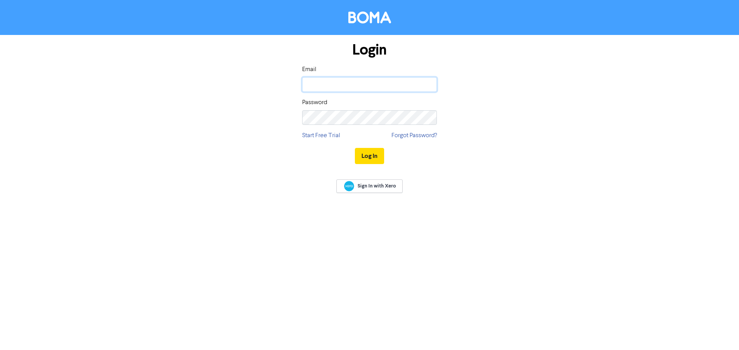
click at [368, 81] on input "email" at bounding box center [369, 84] width 135 height 15
type input "[EMAIL_ADDRESS][DOMAIN_NAME]"
click at [355, 148] on button "Log In" at bounding box center [369, 156] width 29 height 16
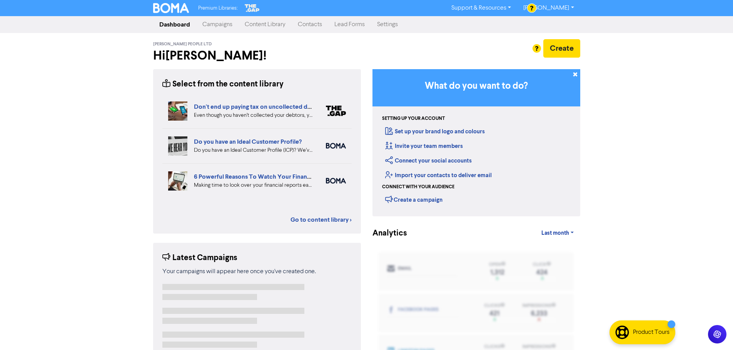
click at [499, 13] on link "Support & Resources" at bounding box center [481, 8] width 72 height 12
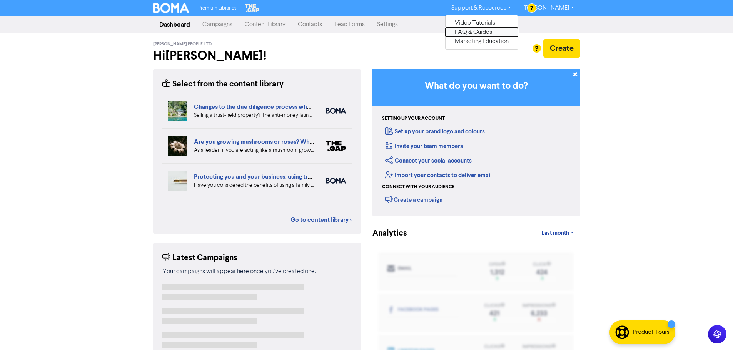
click at [496, 33] on button "FAQ & Guides" at bounding box center [481, 32] width 72 height 9
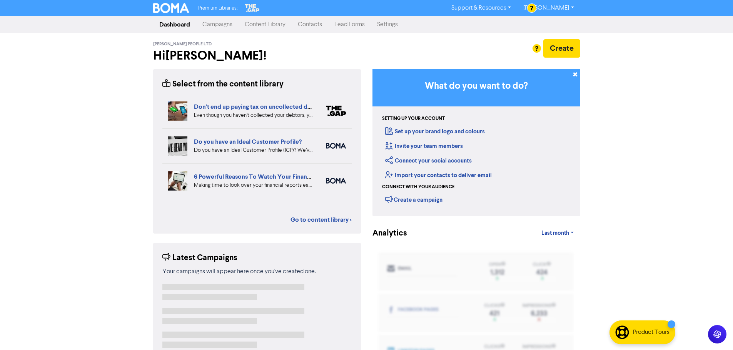
click at [281, 24] on link "Content Library" at bounding box center [265, 24] width 53 height 15
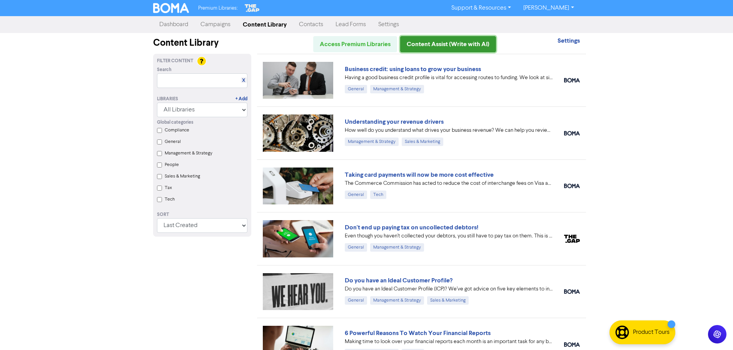
click at [445, 48] on link "Content Assist (Write with AI)" at bounding box center [448, 44] width 96 height 16
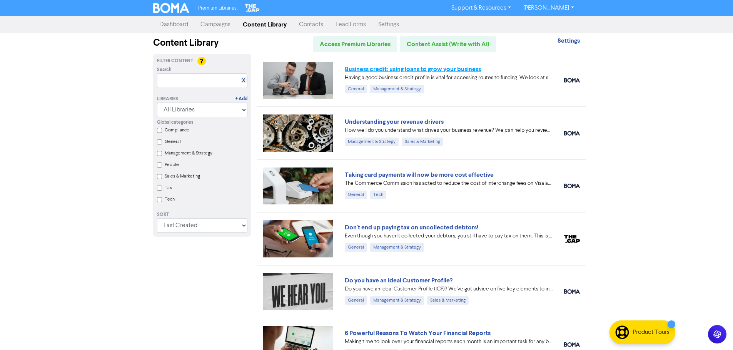
click at [402, 72] on link "Business credit: using loans to grow your business" at bounding box center [413, 69] width 136 height 8
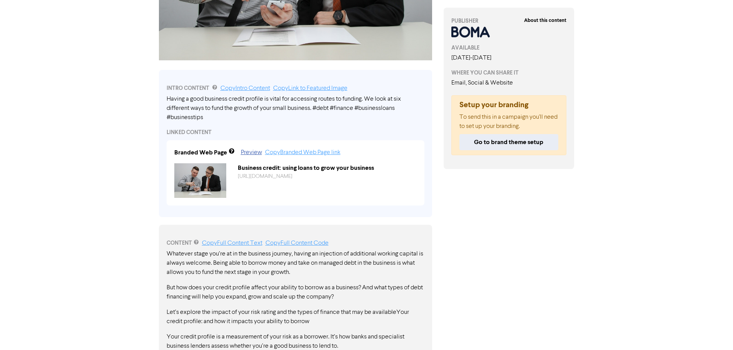
scroll to position [192, 0]
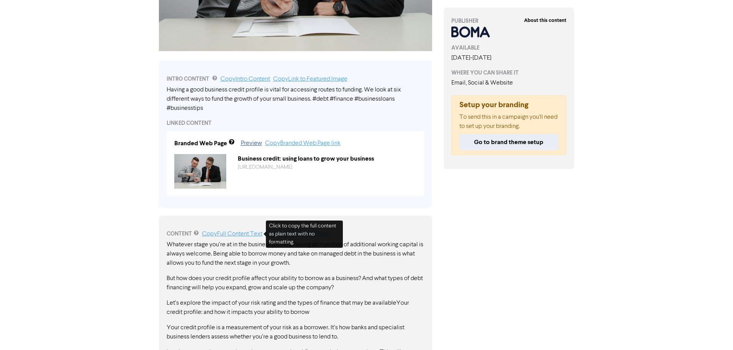
click at [238, 235] on link "Copy Full Content Text" at bounding box center [232, 234] width 60 height 6
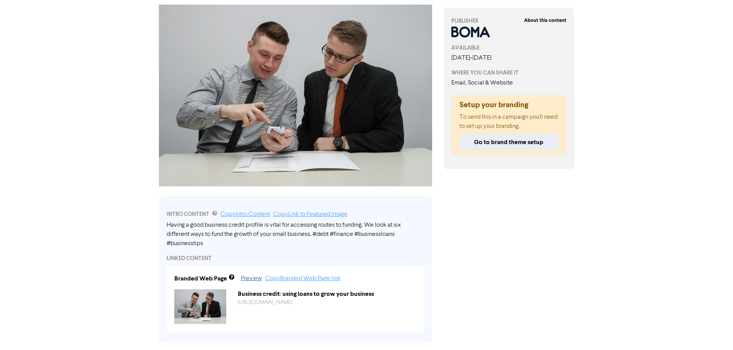
scroll to position [0, 0]
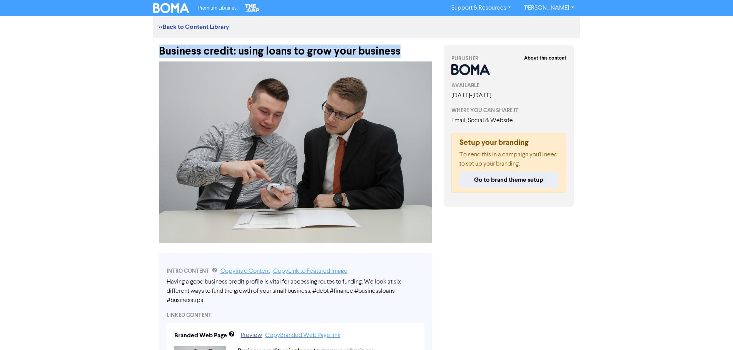
drag, startPoint x: 158, startPoint y: 48, endPoint x: 409, endPoint y: 54, distance: 250.1
click at [409, 54] on div "Business credit: using loans to grow your business" at bounding box center [295, 48] width 273 height 20
copy div "Business credit: using loans to grow your business"
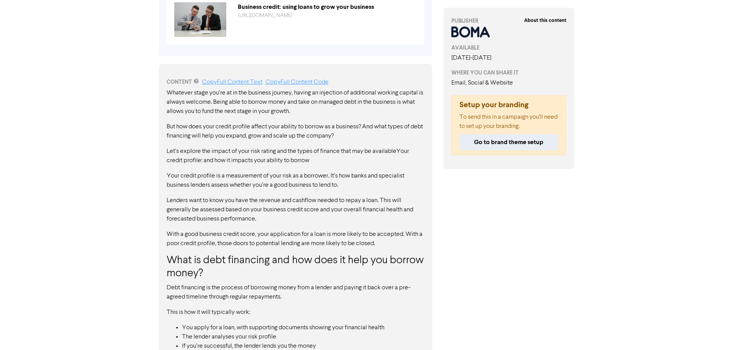
scroll to position [340, 0]
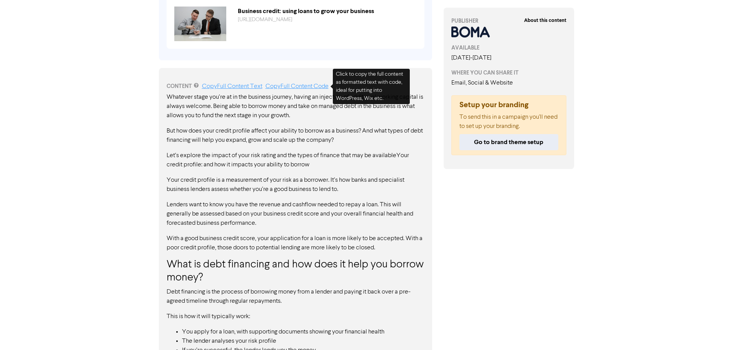
click at [301, 87] on link "Copy Full Content Code" at bounding box center [296, 86] width 63 height 6
copy div "Business credit: using loans to grow your business"
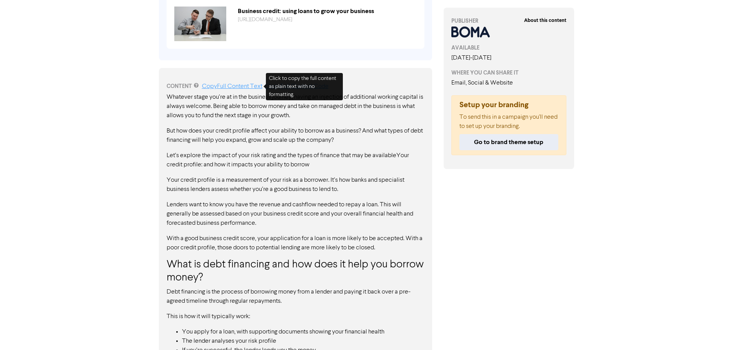
drag, startPoint x: 239, startPoint y: 87, endPoint x: 282, endPoint y: 86, distance: 43.5
click at [239, 87] on link "Copy Full Content Text" at bounding box center [232, 86] width 60 height 6
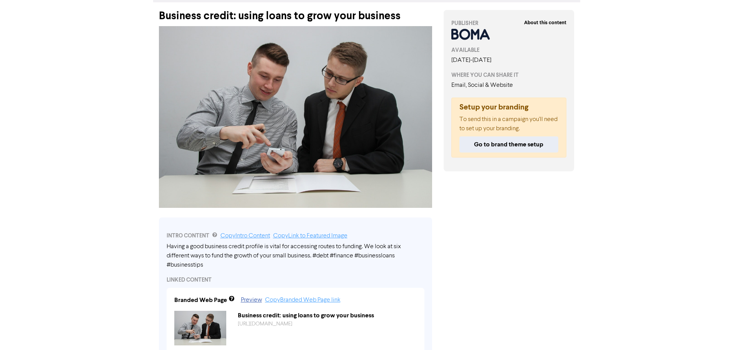
scroll to position [0, 0]
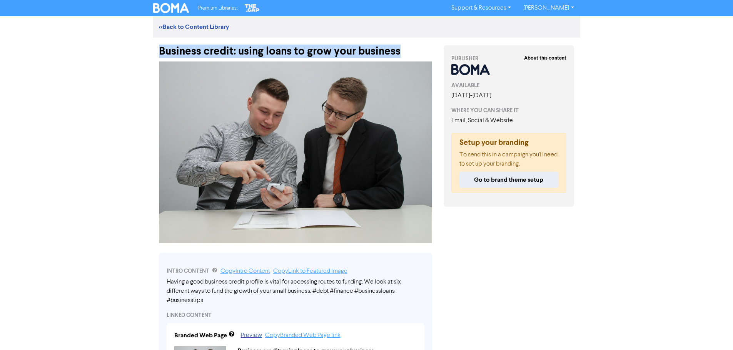
drag, startPoint x: 161, startPoint y: 50, endPoint x: 426, endPoint y: 52, distance: 264.7
click at [426, 52] on div "Business credit: using loans to grow your business" at bounding box center [295, 48] width 273 height 20
copy div "Business credit: using loans to grow your business"
click at [176, 24] on link "<< Back to Content Library" at bounding box center [194, 27] width 70 height 8
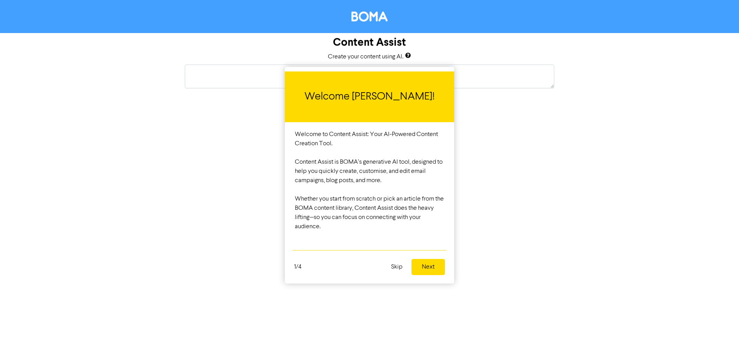
click at [418, 265] on button "Next" at bounding box center [427, 267] width 33 height 16
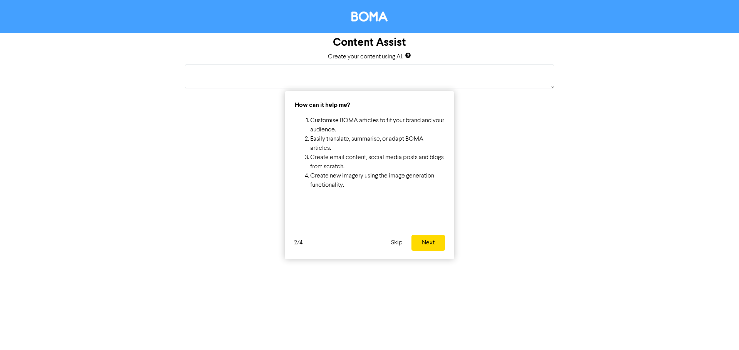
click at [434, 242] on button "Next" at bounding box center [427, 243] width 33 height 16
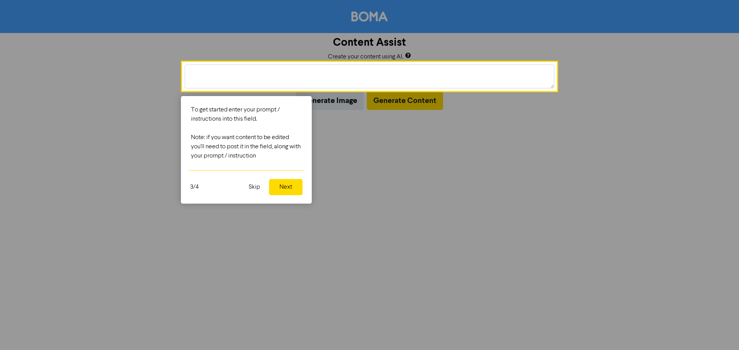
click at [287, 190] on button "Next" at bounding box center [285, 187] width 33 height 16
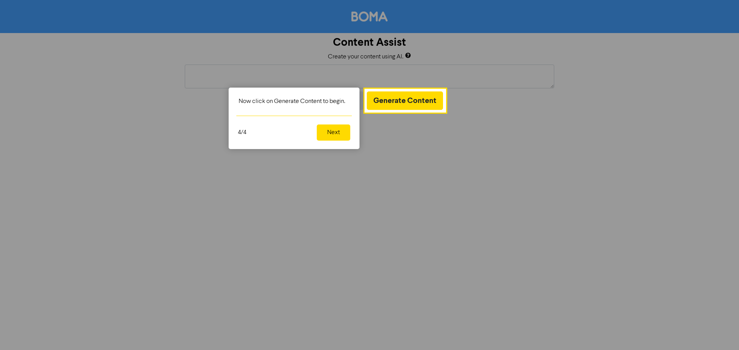
click at [341, 130] on button "Next" at bounding box center [333, 133] width 33 height 16
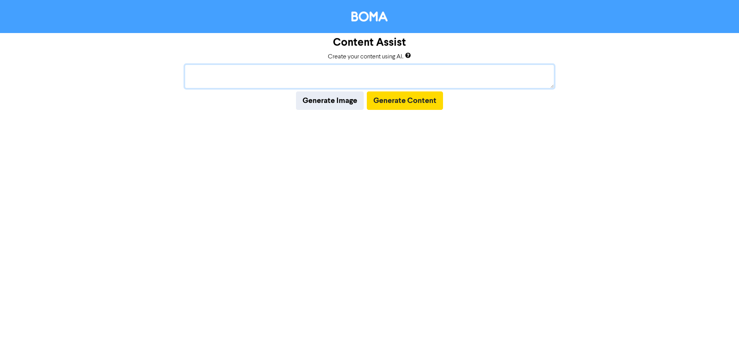
click at [222, 73] on textarea at bounding box center [369, 77] width 369 height 24
paste textarea "Loremips dolor sit’am co ad eli seddoeiu tempori, utlabo et doloremag al enimad…"
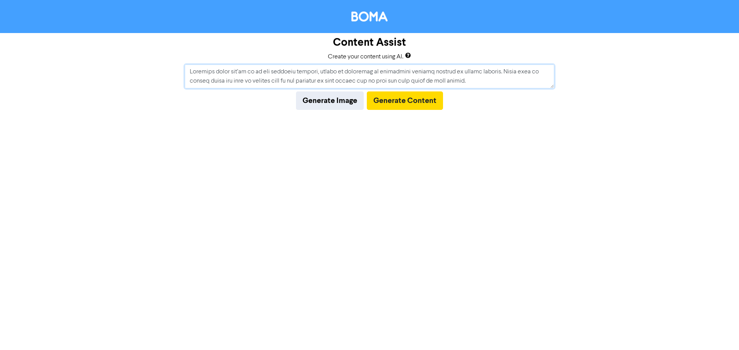
scroll to position [865, 0]
click at [417, 100] on button "Generate Content" at bounding box center [405, 101] width 76 height 18
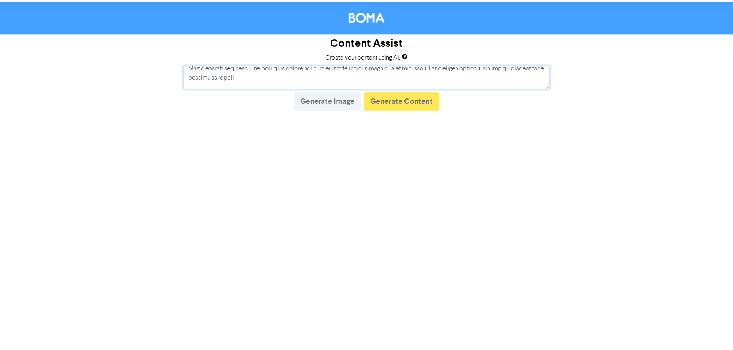
scroll to position [39, 0]
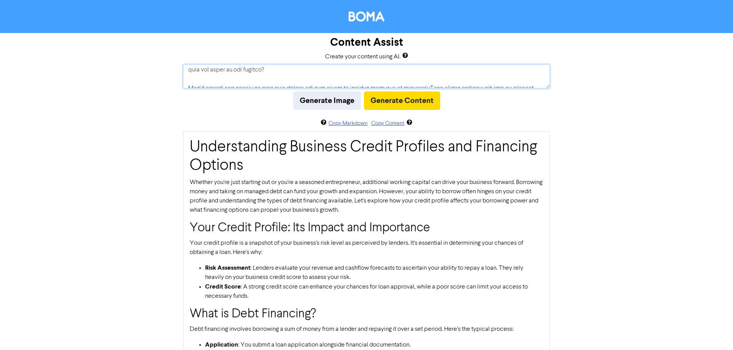
click at [256, 74] on textarea at bounding box center [366, 77] width 367 height 24
paste textarea "Business credit: using loans to grow your business"
type textarea "Business credit: using loans to grow your business"
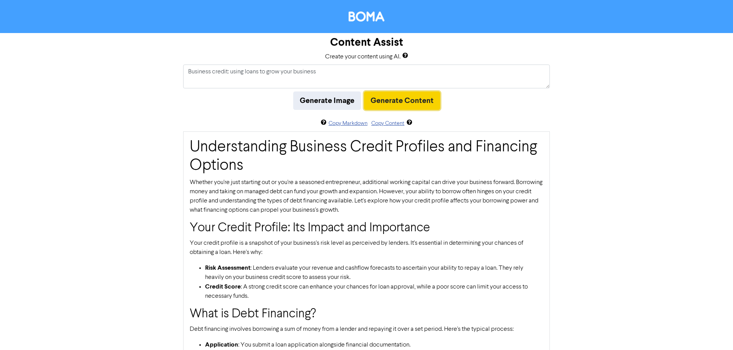
click at [392, 100] on button "Generate Content" at bounding box center [402, 101] width 76 height 18
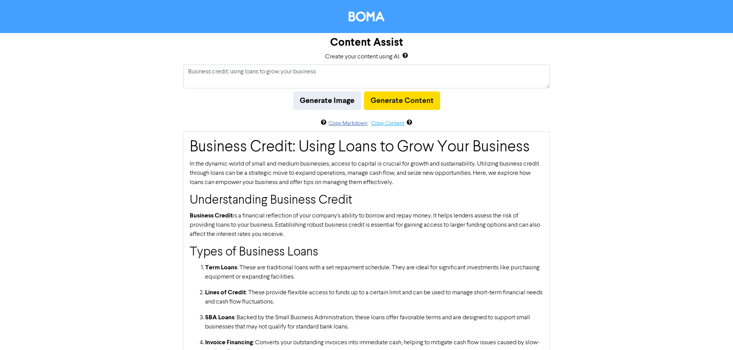
click at [384, 125] on button "Copy Content" at bounding box center [388, 123] width 34 height 9
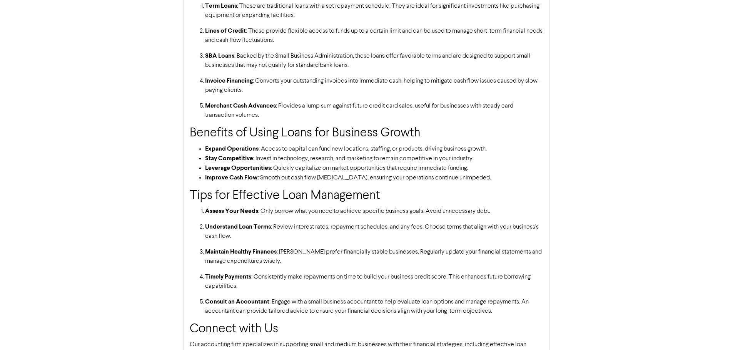
scroll to position [269, 0]
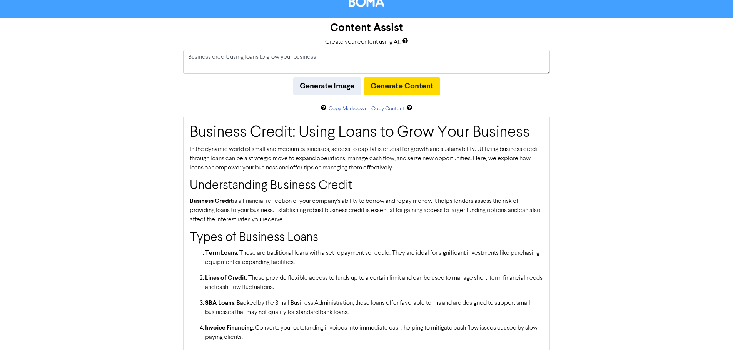
scroll to position [0, 0]
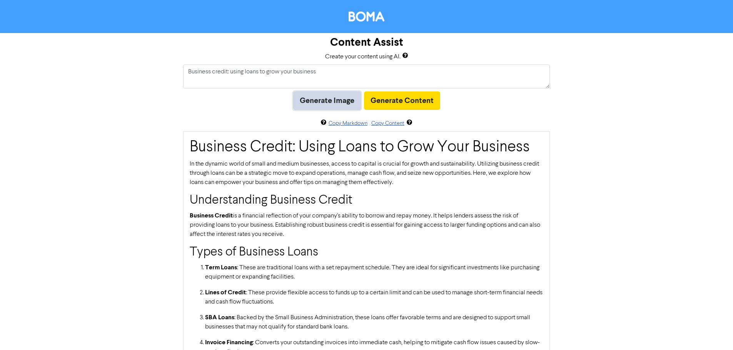
click at [322, 97] on button "Generate Image" at bounding box center [327, 101] width 68 height 18
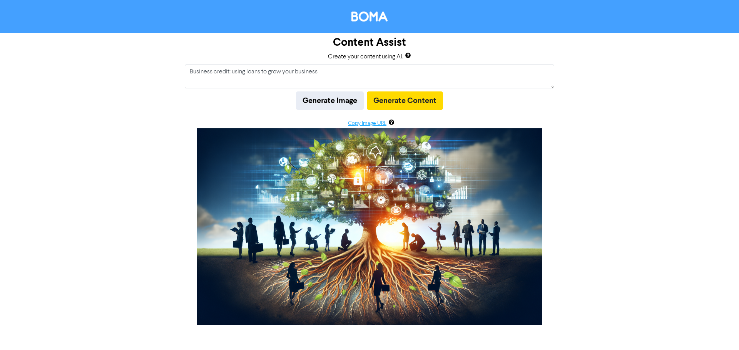
click at [375, 126] on button "Copy Image URL" at bounding box center [366, 123] width 39 height 9
click at [407, 102] on button "Generate Content" at bounding box center [405, 101] width 76 height 18
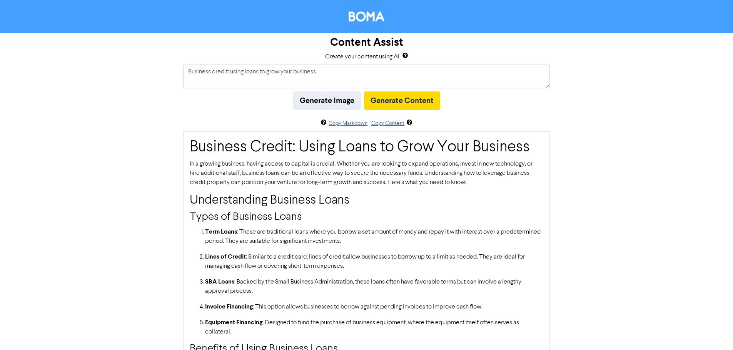
click at [195, 147] on h1 "Business Credit: Using Loans to Grow Your Business" at bounding box center [367, 147] width 354 height 18
click at [385, 124] on button "Copy Content" at bounding box center [388, 123] width 34 height 9
click at [339, 102] on button "Generate Image" at bounding box center [327, 101] width 68 height 18
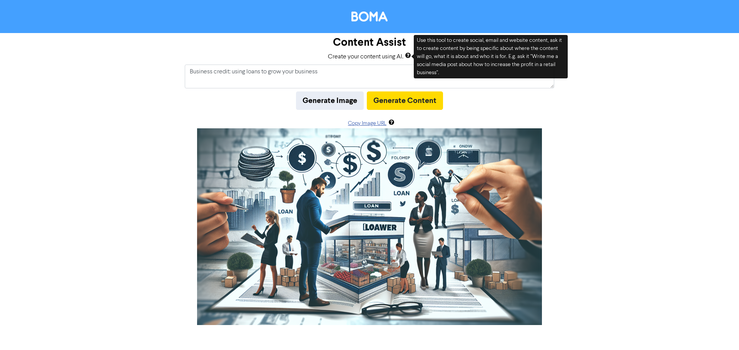
click at [409, 57] on icon at bounding box center [408, 57] width 6 height 6
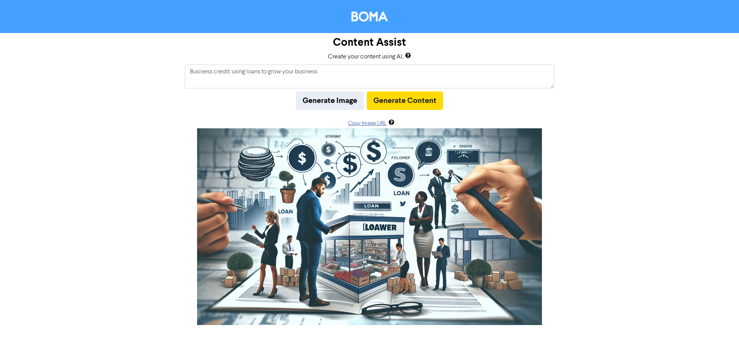
click at [409, 57] on icon at bounding box center [408, 57] width 6 height 6
